Goal: Task Accomplishment & Management: Manage account settings

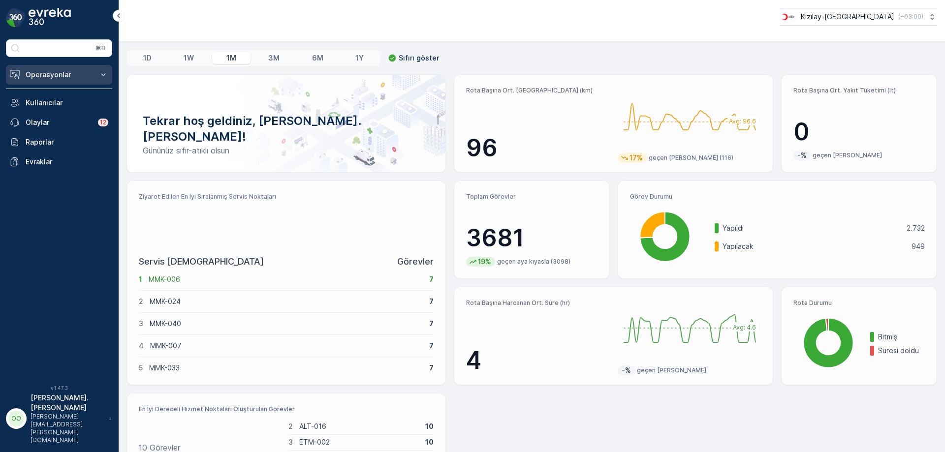
click at [56, 75] on p "Operasyonlar" at bounding box center [59, 75] width 67 height 10
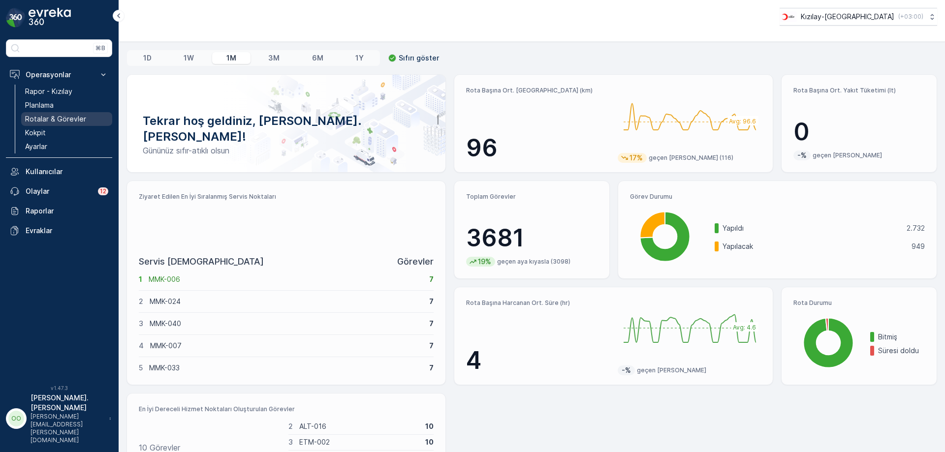
click at [63, 122] on p "Rotalar & Görevler" at bounding box center [55, 119] width 61 height 10
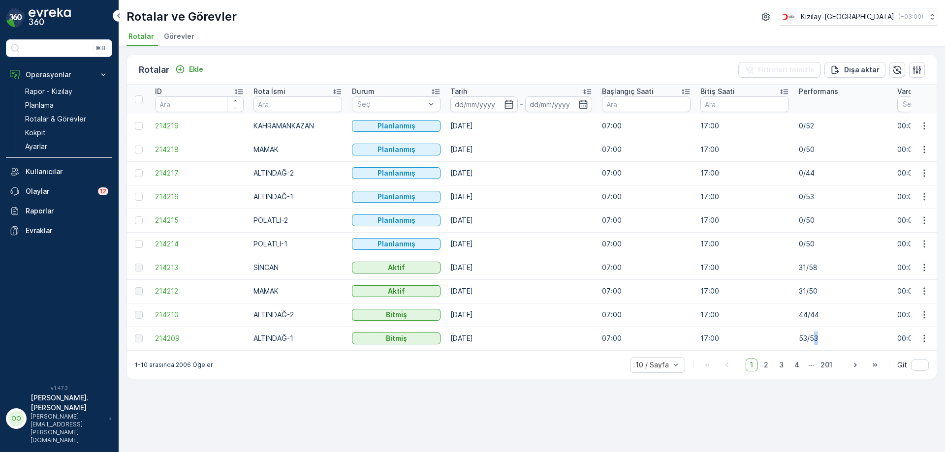
drag, startPoint x: 839, startPoint y: 343, endPoint x: 812, endPoint y: 349, distance: 26.9
click at [812, 349] on td "53/53" at bounding box center [843, 339] width 98 height 24
drag, startPoint x: 845, startPoint y: 268, endPoint x: 784, endPoint y: 268, distance: 61.0
click at [784, 268] on td "17:00" at bounding box center [744, 268] width 98 height 24
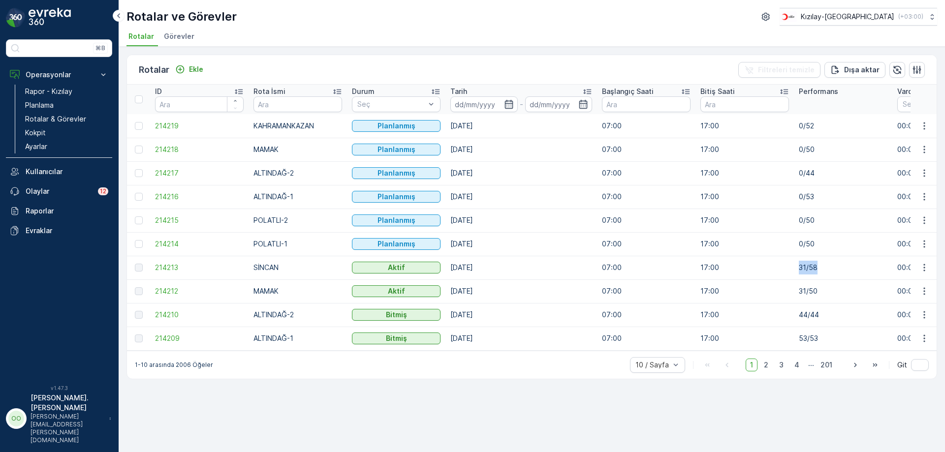
drag, startPoint x: 831, startPoint y: 272, endPoint x: 786, endPoint y: 271, distance: 44.8
click at [807, 271] on td "31/58" at bounding box center [843, 268] width 98 height 24
drag, startPoint x: 832, startPoint y: 271, endPoint x: 807, endPoint y: 266, distance: 25.7
click at [807, 266] on td "31/58" at bounding box center [843, 268] width 98 height 24
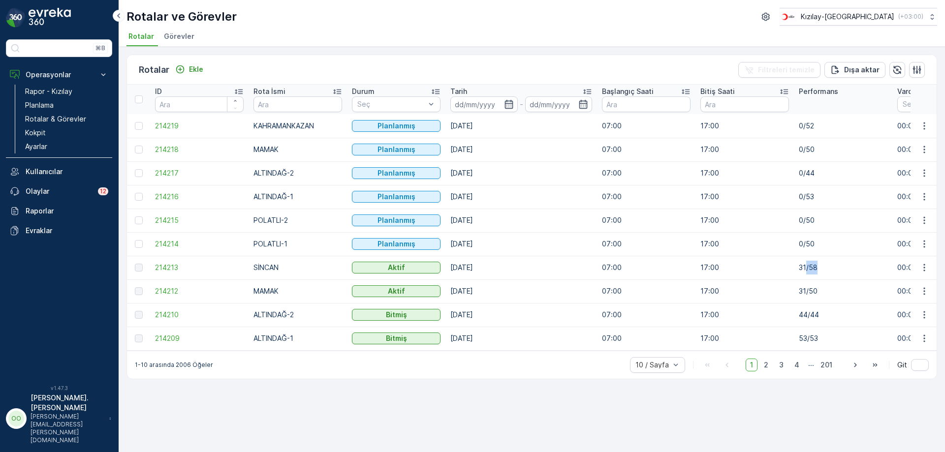
click at [807, 266] on td "31/58" at bounding box center [843, 268] width 98 height 24
